Goal: Transaction & Acquisition: Purchase product/service

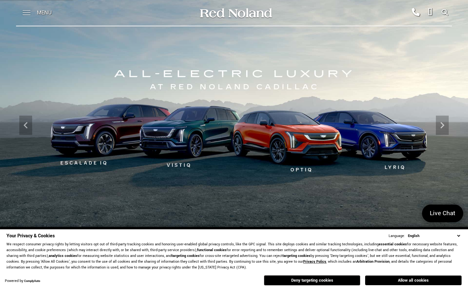
click at [30, 14] on span at bounding box center [27, 13] width 8 height 26
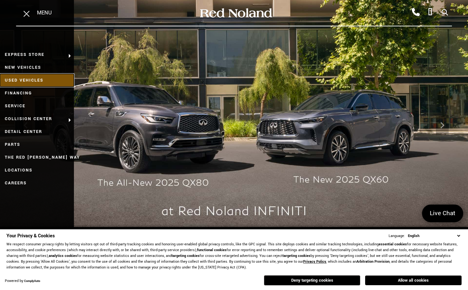
click at [32, 78] on link "Used Vehicles" at bounding box center [37, 80] width 74 height 13
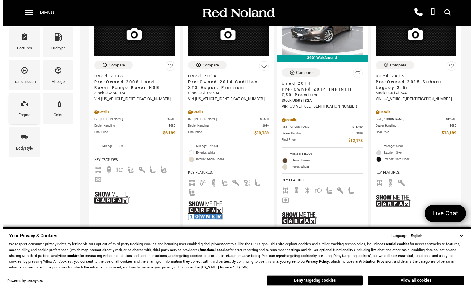
scroll to position [129, 0]
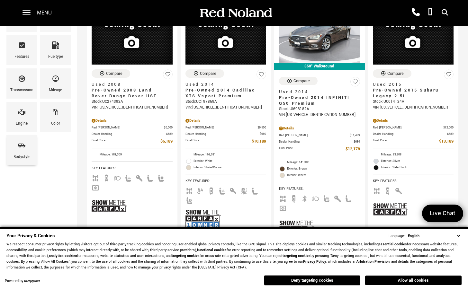
click at [19, 153] on span "Bodystyle" at bounding box center [22, 147] width 8 height 14
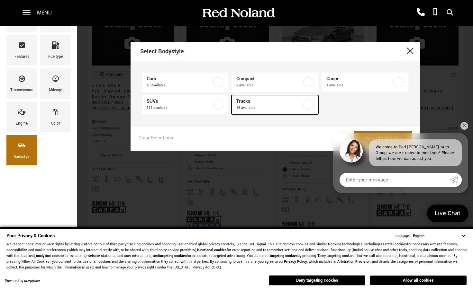
click at [312, 106] on label at bounding box center [308, 105] width 10 height 10
type input "$19,878"
type input "$92,688"
checkbox input "true"
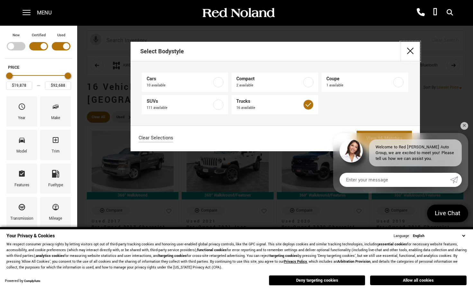
click at [412, 55] on button "close" at bounding box center [410, 51] width 19 height 19
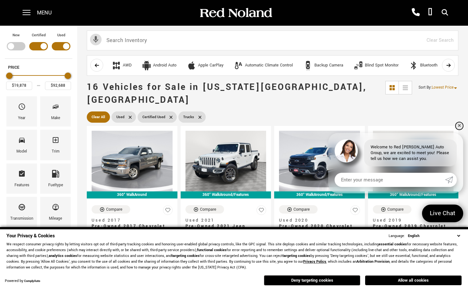
click at [459, 128] on link "✕" at bounding box center [460, 126] width 8 height 8
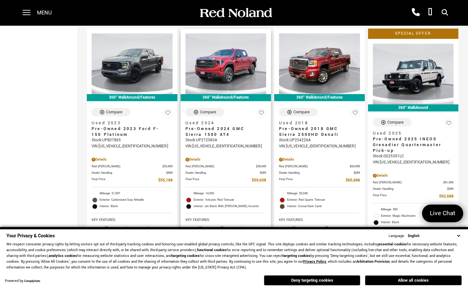
scroll to position [945, 0]
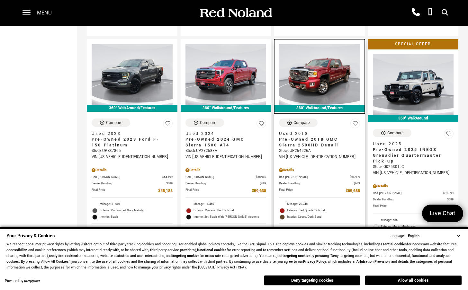
click at [316, 75] on img at bounding box center [319, 74] width 81 height 61
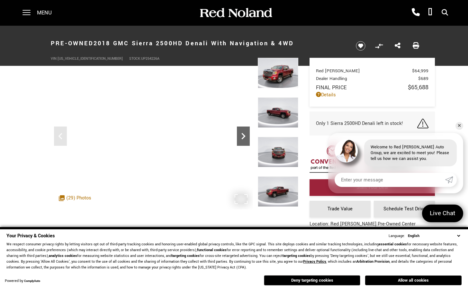
click at [244, 136] on icon "Next" at bounding box center [243, 136] width 13 height 13
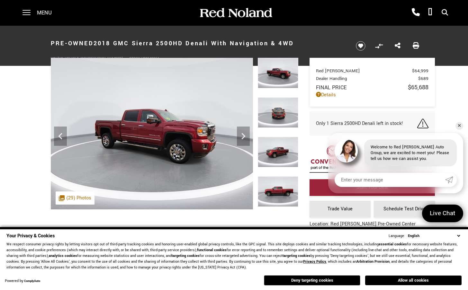
click at [238, 202] on img at bounding box center [152, 134] width 202 height 152
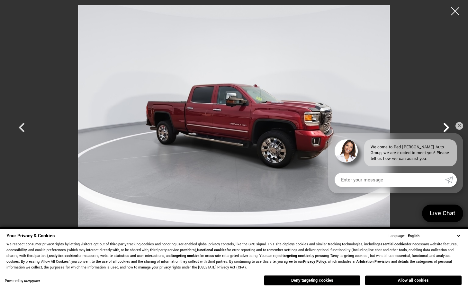
click at [447, 127] on icon "Next" at bounding box center [446, 128] width 6 height 10
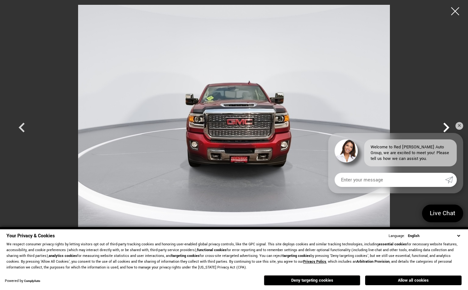
click at [447, 127] on icon "Next" at bounding box center [446, 128] width 6 height 10
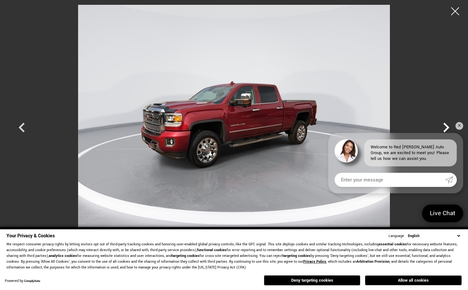
click at [447, 127] on icon "Next" at bounding box center [446, 128] width 6 height 10
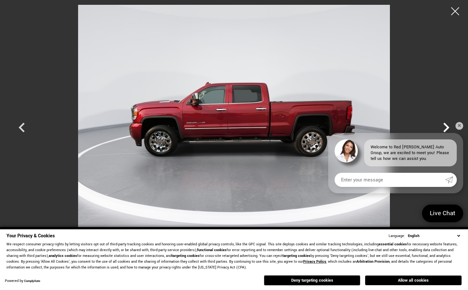
click at [447, 127] on icon "Next" at bounding box center [446, 128] width 6 height 10
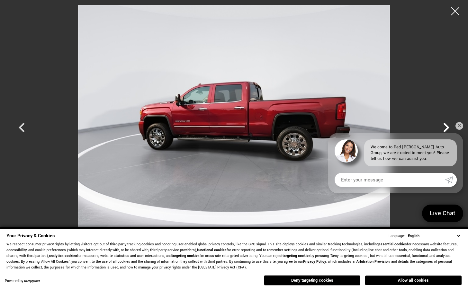
click at [447, 127] on icon "Next" at bounding box center [446, 128] width 6 height 10
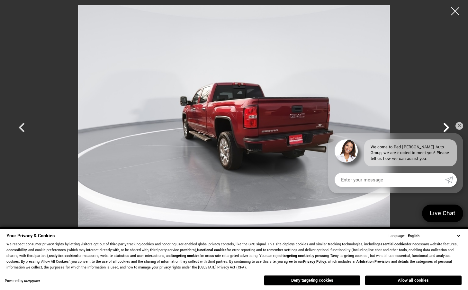
click at [447, 127] on icon "Next" at bounding box center [446, 128] width 6 height 10
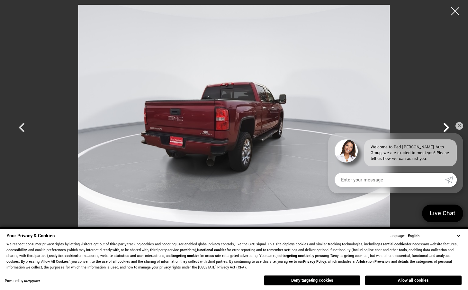
click at [447, 127] on icon "Next" at bounding box center [446, 128] width 6 height 10
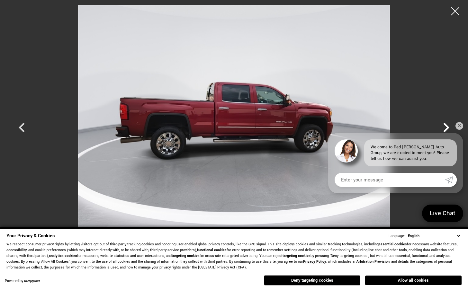
click at [447, 127] on icon "Next" at bounding box center [446, 128] width 6 height 10
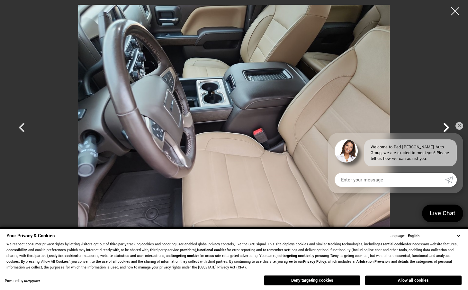
click at [447, 127] on icon "Next" at bounding box center [446, 128] width 6 height 10
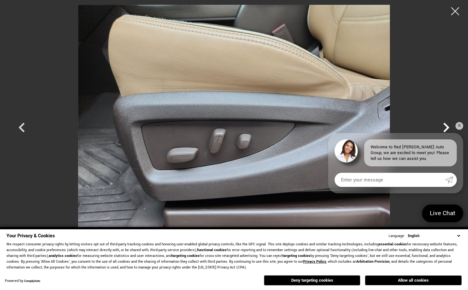
click at [447, 127] on icon "Next" at bounding box center [446, 128] width 6 height 10
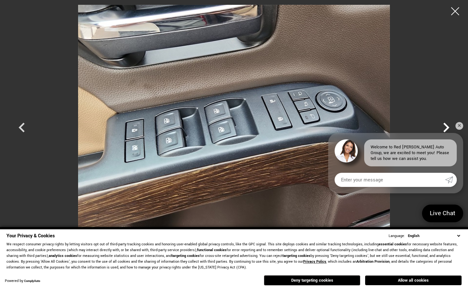
click at [447, 127] on icon "Next" at bounding box center [446, 128] width 6 height 10
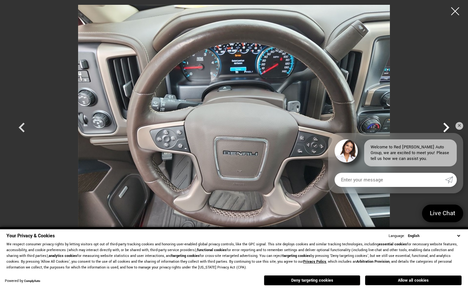
click at [447, 127] on icon "Next" at bounding box center [446, 128] width 6 height 10
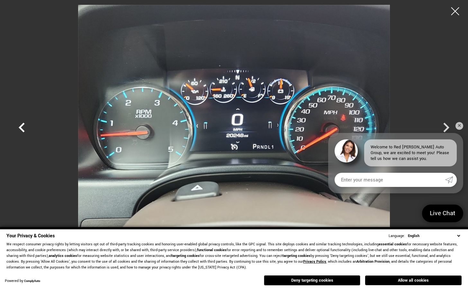
click at [22, 128] on icon "Previous" at bounding box center [21, 127] width 19 height 19
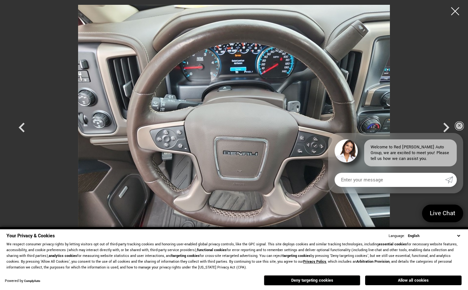
click at [460, 125] on link "✕" at bounding box center [460, 126] width 8 height 8
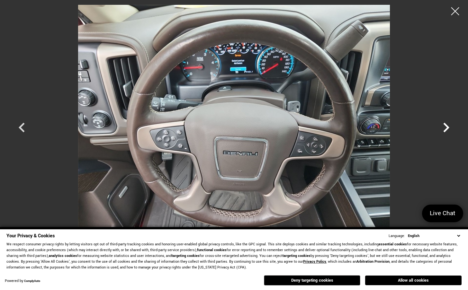
click at [445, 128] on icon "Next" at bounding box center [446, 127] width 19 height 19
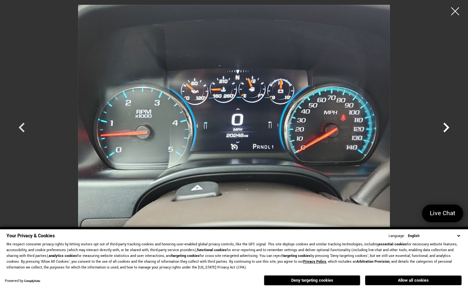
click at [445, 128] on icon "Next" at bounding box center [446, 127] width 19 height 19
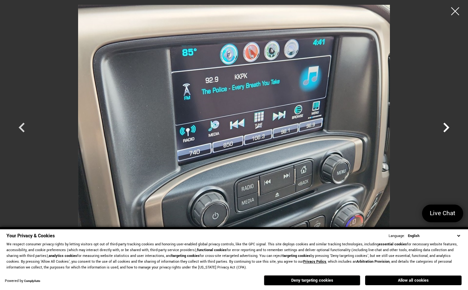
click at [445, 128] on icon "Next" at bounding box center [446, 127] width 19 height 19
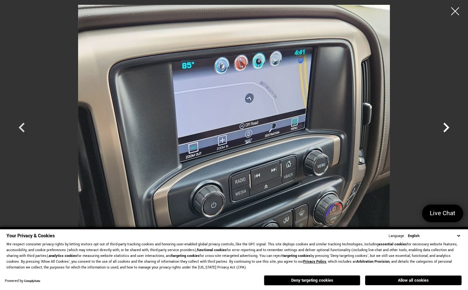
click at [445, 128] on icon "Next" at bounding box center [446, 127] width 19 height 19
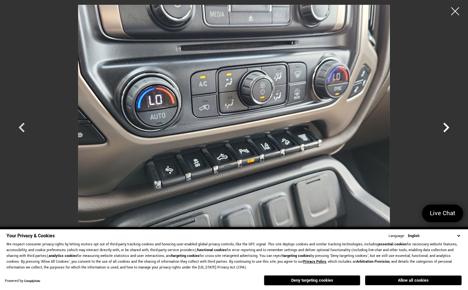
click at [445, 128] on icon "Next" at bounding box center [446, 127] width 19 height 19
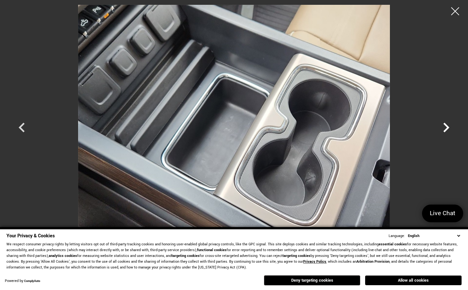
click at [445, 128] on icon "Next" at bounding box center [446, 127] width 19 height 19
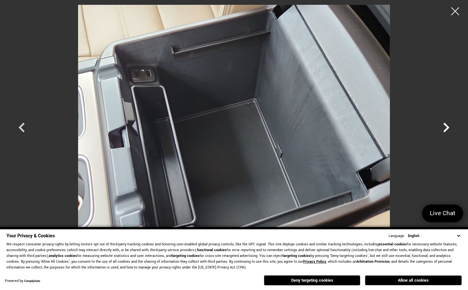
click at [445, 128] on icon "Next" at bounding box center [446, 127] width 19 height 19
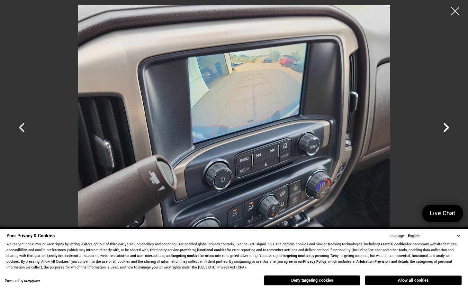
click at [445, 128] on icon "Next" at bounding box center [446, 127] width 19 height 19
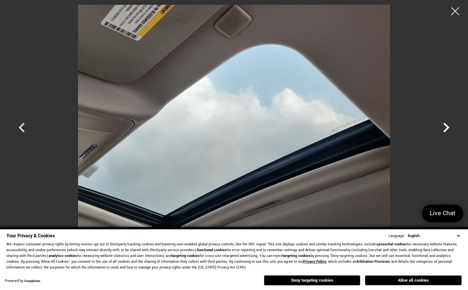
click at [445, 128] on icon "Next" at bounding box center [446, 127] width 19 height 19
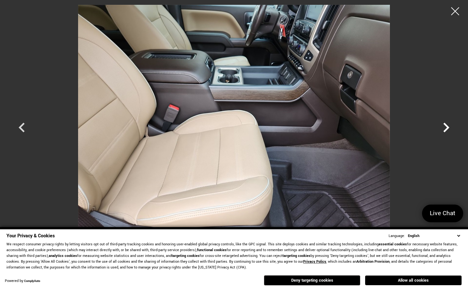
click at [445, 128] on icon "Next" at bounding box center [446, 127] width 19 height 19
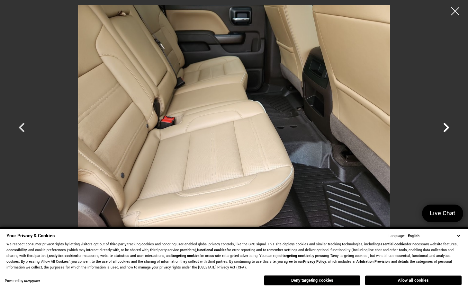
click at [445, 128] on icon "Next" at bounding box center [446, 127] width 19 height 19
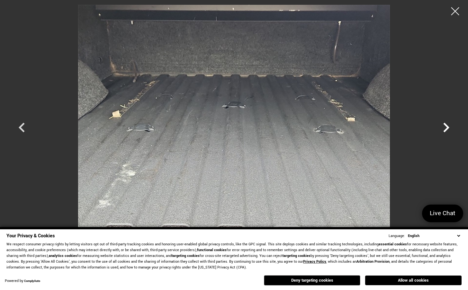
click at [445, 128] on icon "Next" at bounding box center [446, 127] width 19 height 19
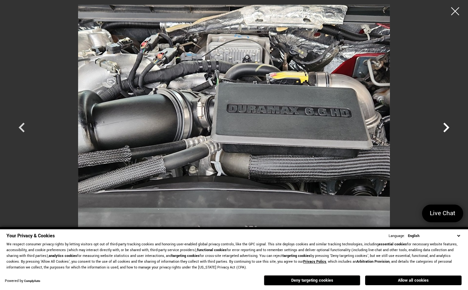
click at [445, 128] on icon "Next" at bounding box center [446, 127] width 19 height 19
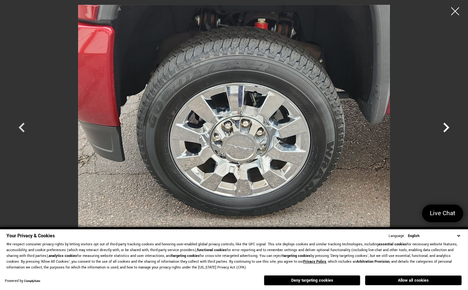
click at [445, 128] on icon "Next" at bounding box center [446, 127] width 19 height 19
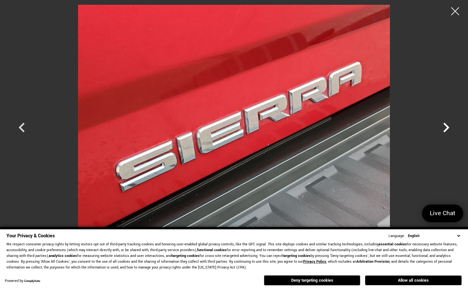
click at [445, 128] on icon "Next" at bounding box center [446, 127] width 19 height 19
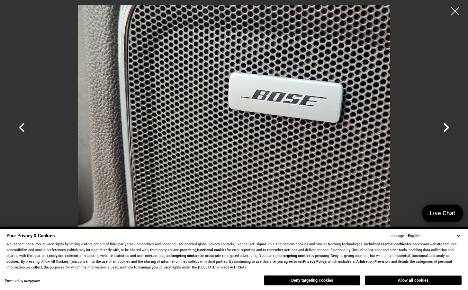
click at [445, 128] on icon "Next" at bounding box center [446, 127] width 19 height 19
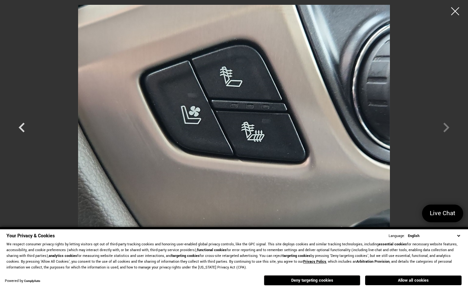
click at [445, 128] on div at bounding box center [234, 122] width 450 height 234
click at [451, 14] on div at bounding box center [455, 11] width 17 height 17
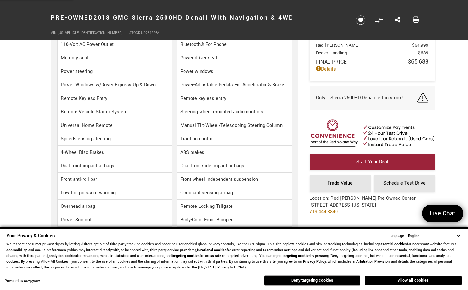
scroll to position [1222, 0]
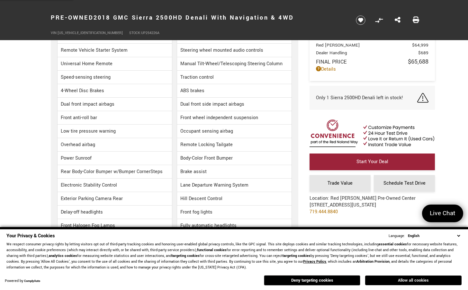
click at [405, 282] on button "Allow all cookies" at bounding box center [413, 281] width 96 height 10
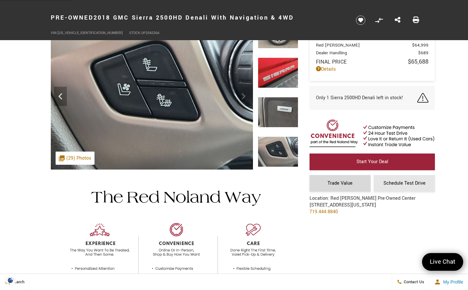
scroll to position [0, 0]
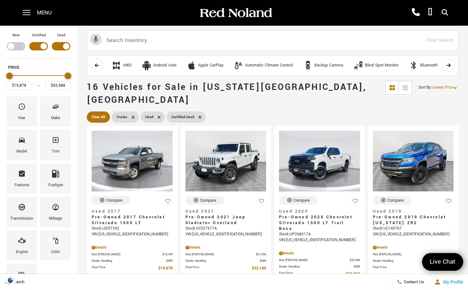
scroll to position [945, 0]
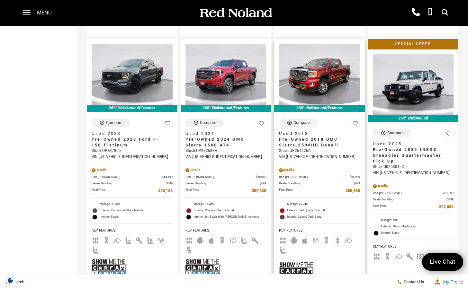
click at [295, 259] on img at bounding box center [296, 268] width 35 height 23
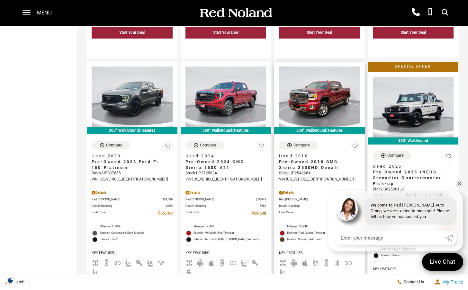
scroll to position [913, 0]
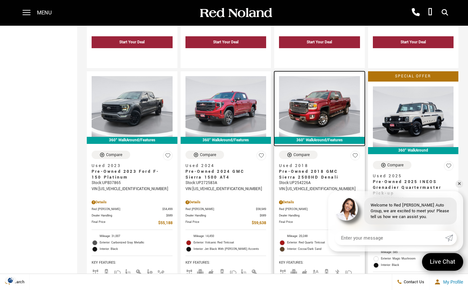
click at [326, 109] on img at bounding box center [319, 106] width 81 height 61
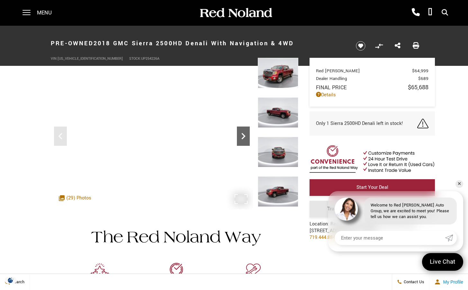
click at [239, 138] on icon "Next" at bounding box center [243, 136] width 13 height 13
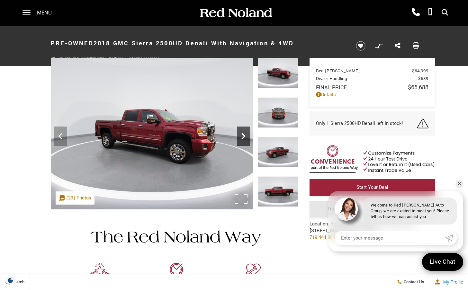
click at [240, 137] on icon "Next" at bounding box center [243, 136] width 13 height 13
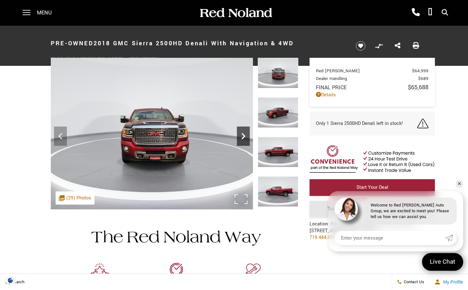
click at [240, 137] on icon "Next" at bounding box center [243, 136] width 13 height 13
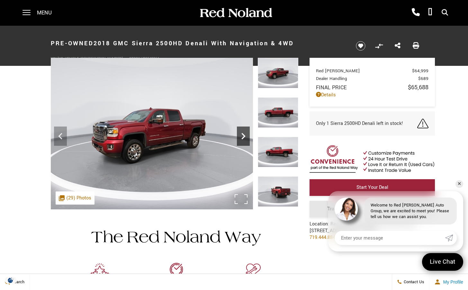
click at [240, 137] on icon "Next" at bounding box center [243, 136] width 13 height 13
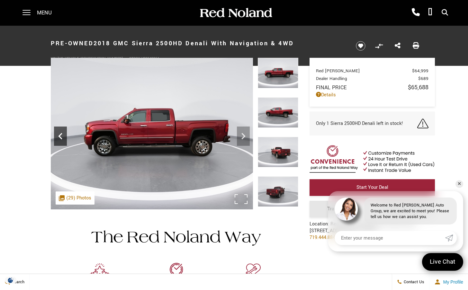
click at [61, 134] on icon "Previous" at bounding box center [60, 136] width 4 height 6
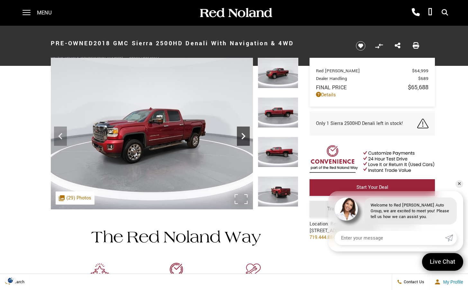
click at [243, 137] on icon "Next" at bounding box center [243, 136] width 13 height 13
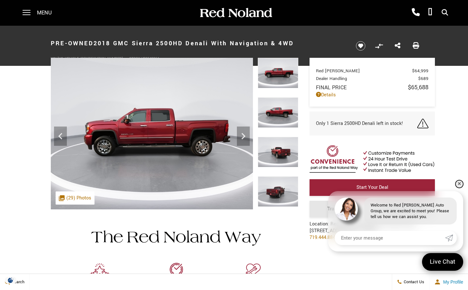
click at [458, 185] on link "✕" at bounding box center [460, 184] width 8 height 8
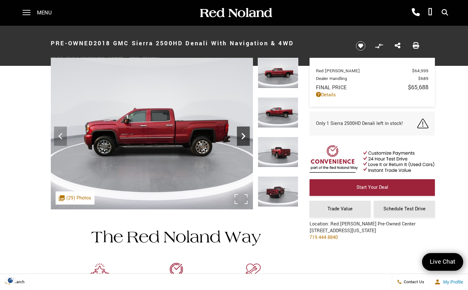
click at [246, 139] on icon "Next" at bounding box center [243, 136] width 13 height 13
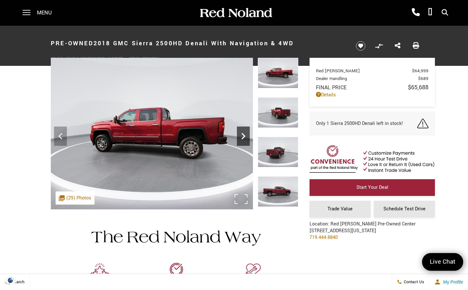
click at [245, 139] on icon "Next" at bounding box center [243, 136] width 13 height 13
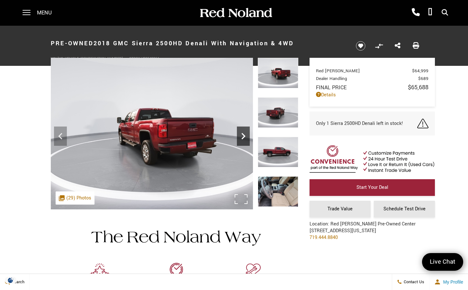
click at [245, 139] on icon "Next" at bounding box center [243, 136] width 13 height 13
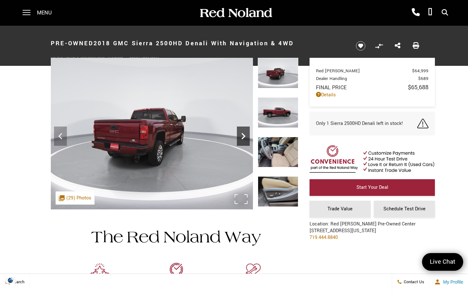
click at [245, 139] on icon "Next" at bounding box center [243, 136] width 13 height 13
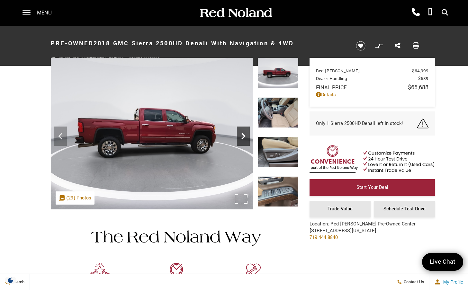
click at [245, 139] on icon "Next" at bounding box center [243, 136] width 13 height 13
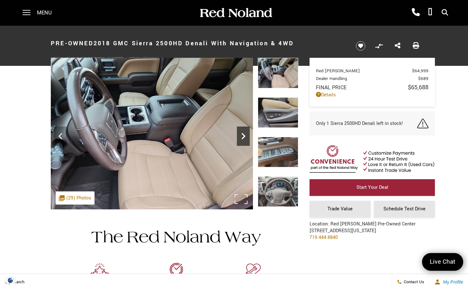
click at [245, 139] on icon "Next" at bounding box center [243, 136] width 13 height 13
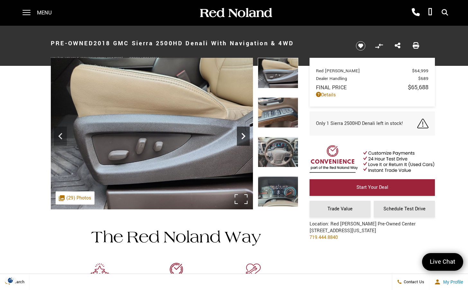
click at [245, 139] on icon "Next" at bounding box center [243, 136] width 13 height 13
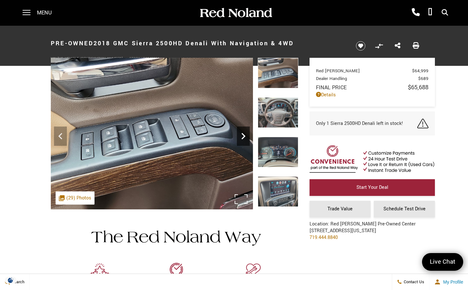
click at [245, 139] on icon "Next" at bounding box center [243, 136] width 13 height 13
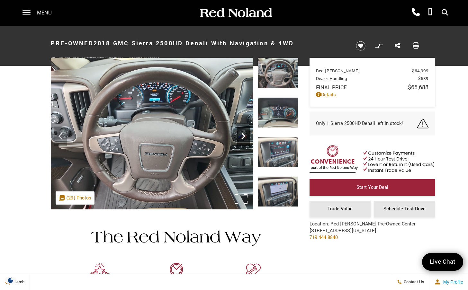
click at [245, 139] on icon "Next" at bounding box center [243, 136] width 13 height 13
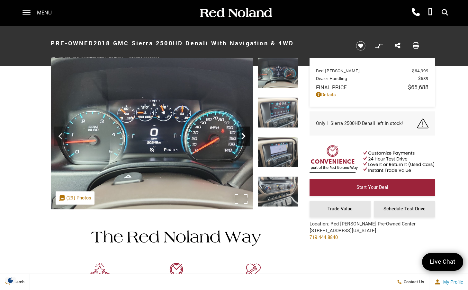
click at [243, 136] on icon "Next" at bounding box center [243, 136] width 13 height 13
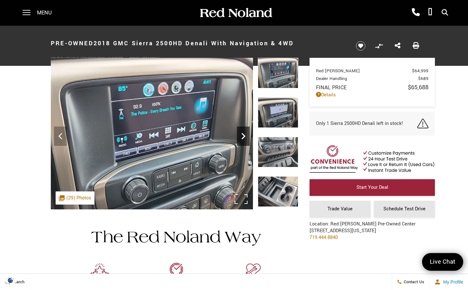
click at [243, 136] on icon "Next" at bounding box center [243, 136] width 13 height 13
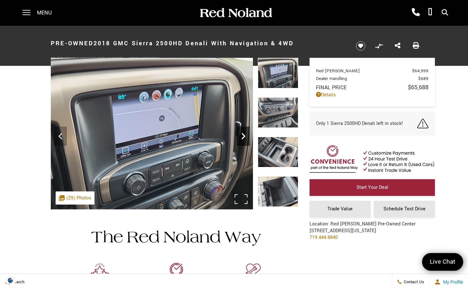
click at [243, 136] on icon "Next" at bounding box center [243, 136] width 13 height 13
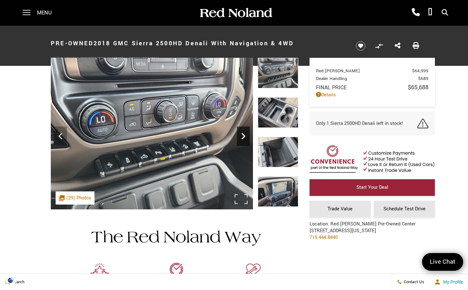
click at [243, 136] on icon "Next" at bounding box center [243, 136] width 13 height 13
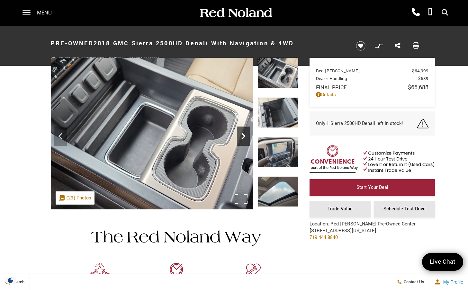
click at [243, 136] on icon "Next" at bounding box center [243, 136] width 13 height 13
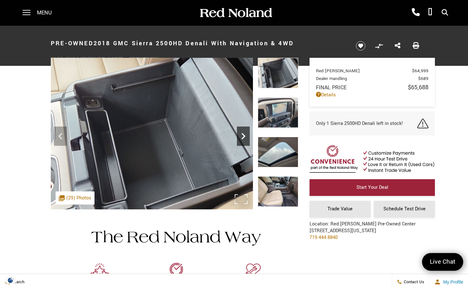
click at [243, 136] on icon "Next" at bounding box center [243, 136] width 13 height 13
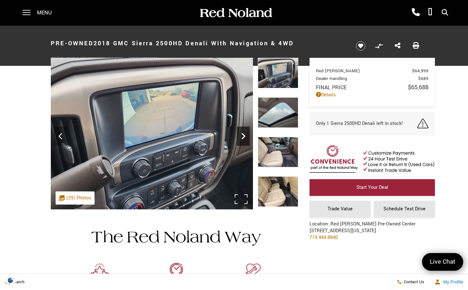
click at [243, 136] on icon "Next" at bounding box center [243, 136] width 13 height 13
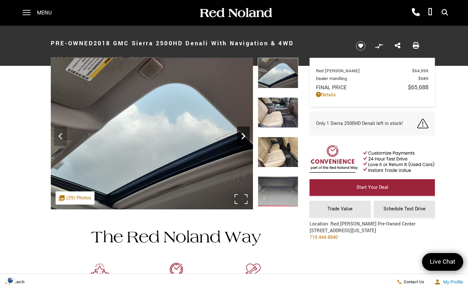
click at [243, 136] on icon "Next" at bounding box center [243, 136] width 13 height 13
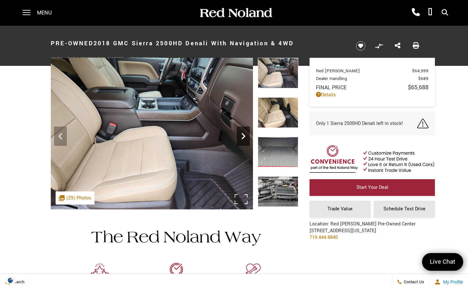
click at [243, 136] on icon "Next" at bounding box center [243, 136] width 13 height 13
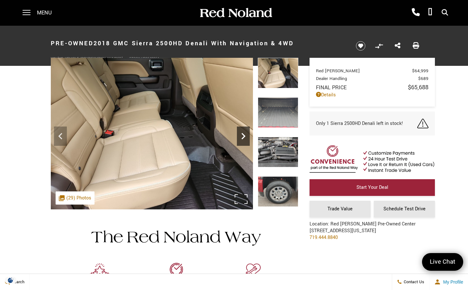
click at [244, 135] on icon "Next" at bounding box center [243, 136] width 13 height 13
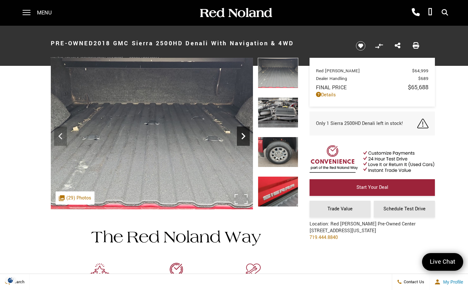
click at [244, 135] on icon "Next" at bounding box center [243, 136] width 13 height 13
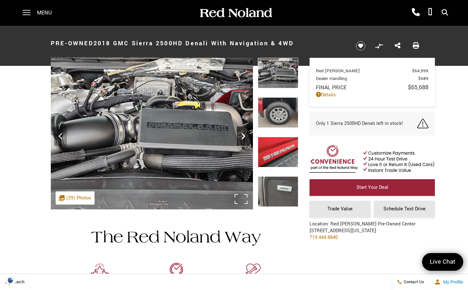
click at [244, 135] on icon "Next" at bounding box center [243, 136] width 13 height 13
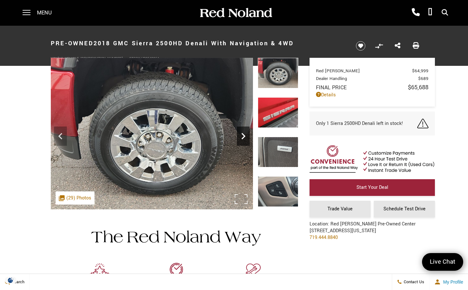
click at [243, 136] on icon "Next" at bounding box center [243, 136] width 13 height 13
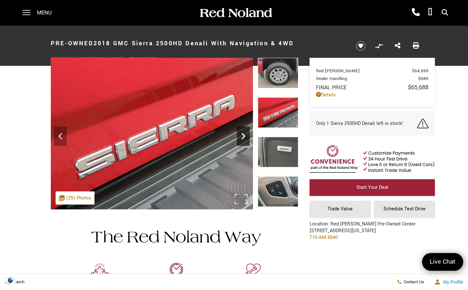
click at [243, 136] on icon "Next" at bounding box center [243, 136] width 13 height 13
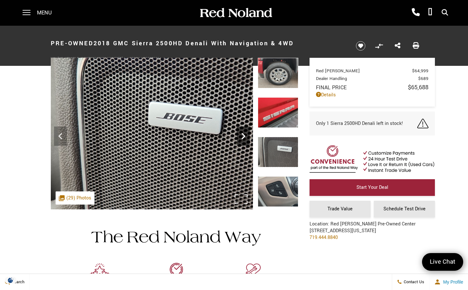
click at [243, 136] on icon "Next" at bounding box center [243, 136] width 13 height 13
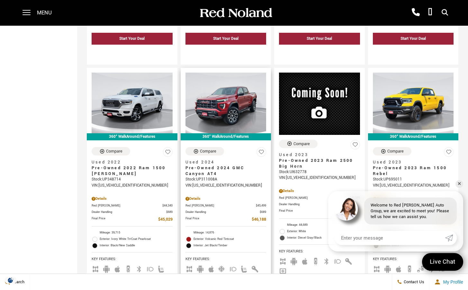
scroll to position [624, 0]
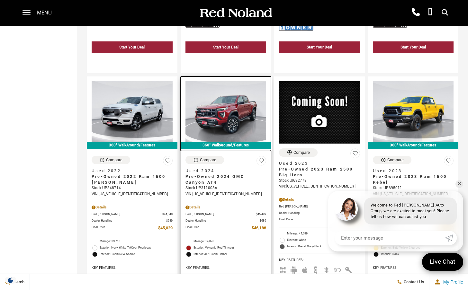
click at [218, 113] on img at bounding box center [225, 111] width 81 height 61
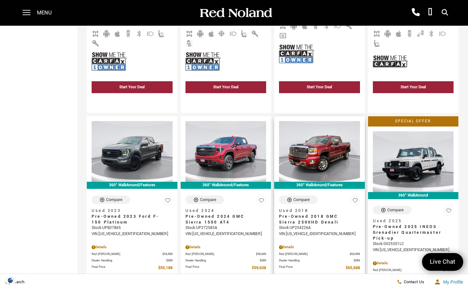
scroll to position [932, 0]
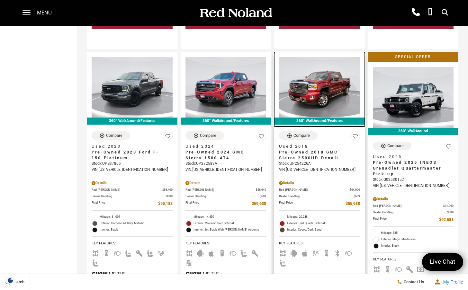
click at [312, 91] on img at bounding box center [319, 87] width 81 height 61
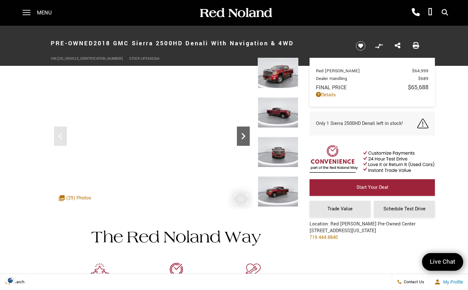
click at [244, 138] on icon "Next" at bounding box center [243, 136] width 13 height 13
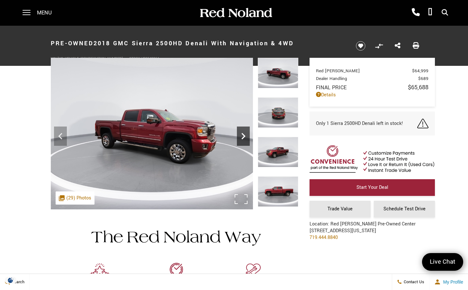
click at [244, 138] on icon "Next" at bounding box center [243, 136] width 13 height 13
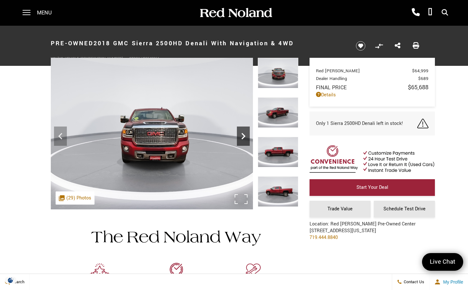
click at [244, 138] on icon "Next" at bounding box center [243, 136] width 13 height 13
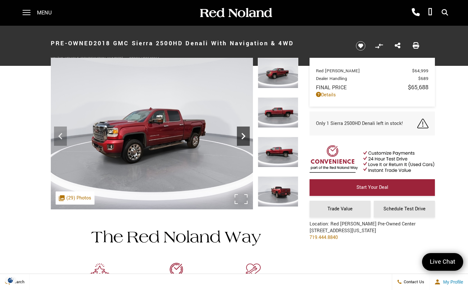
click at [246, 138] on icon "Next" at bounding box center [243, 136] width 13 height 13
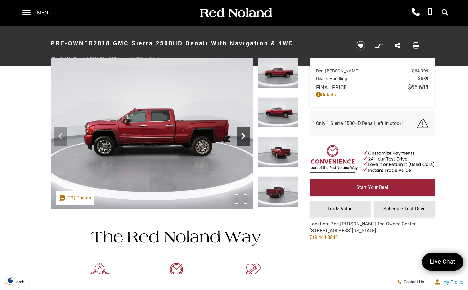
click at [246, 138] on icon "Next" at bounding box center [243, 136] width 13 height 13
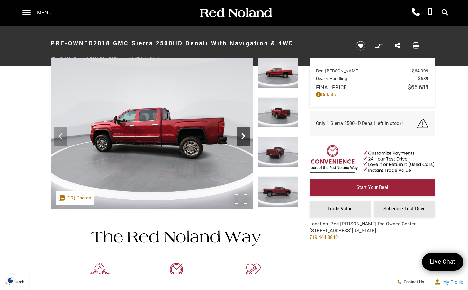
click at [246, 138] on icon "Next" at bounding box center [243, 136] width 13 height 13
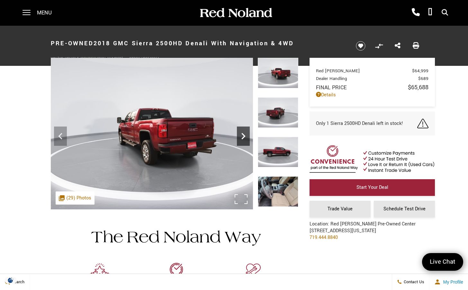
click at [246, 138] on icon "Next" at bounding box center [243, 136] width 13 height 13
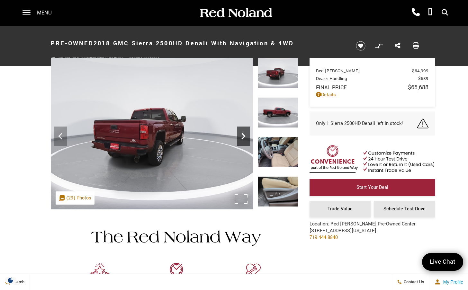
click at [246, 138] on icon "Next" at bounding box center [243, 136] width 13 height 13
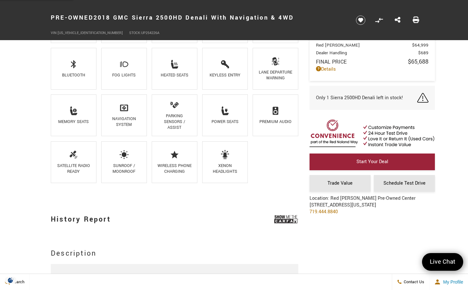
scroll to position [514, 0]
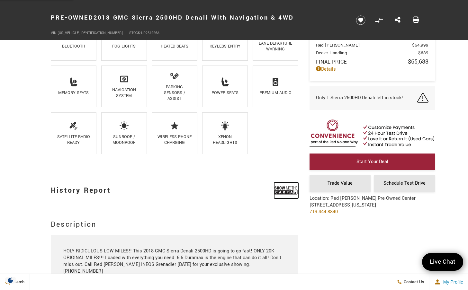
click at [280, 190] on img at bounding box center [286, 191] width 24 height 16
